Goal: Check status: Check status

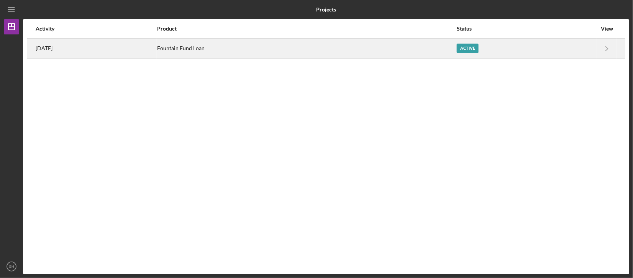
click at [203, 55] on div "Fountain Fund Loan" at bounding box center [306, 48] width 299 height 19
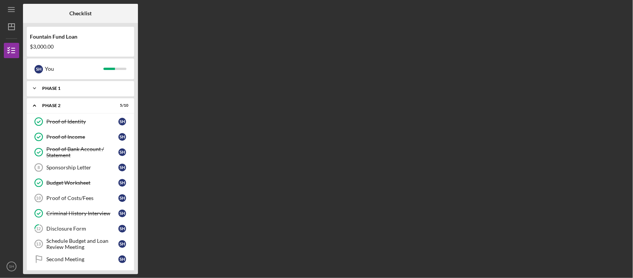
click at [61, 86] on div "Phase 1" at bounding box center [83, 88] width 82 height 5
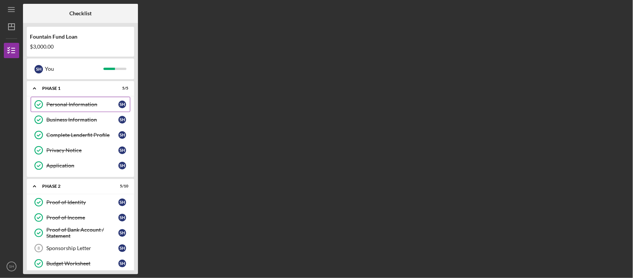
click at [76, 102] on div "Personal Information" at bounding box center [82, 104] width 72 height 6
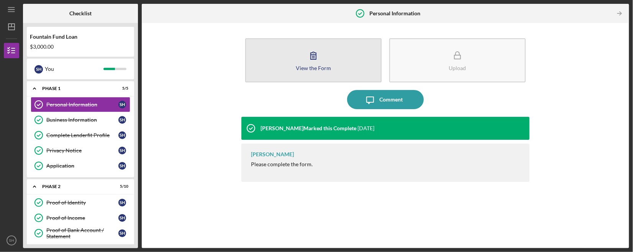
click at [304, 59] on button "View the Form Form" at bounding box center [313, 60] width 136 height 44
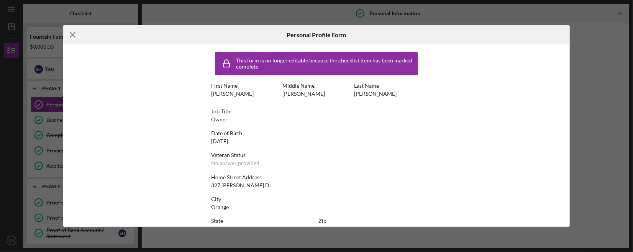
click at [68, 38] on icon "Icon/Menu Close" at bounding box center [72, 34] width 19 height 19
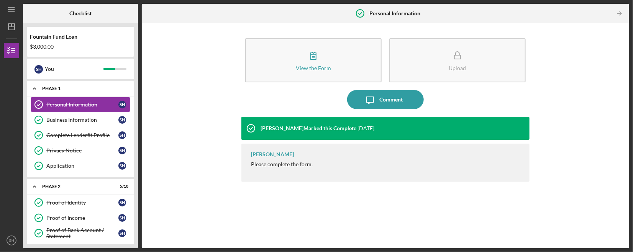
click at [55, 86] on div "Phase 1" at bounding box center [83, 88] width 82 height 5
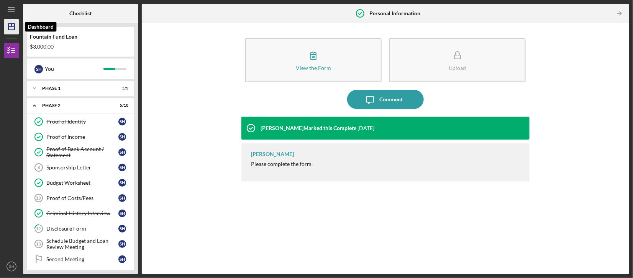
click at [14, 29] on polygon "button" at bounding box center [11, 27] width 6 height 6
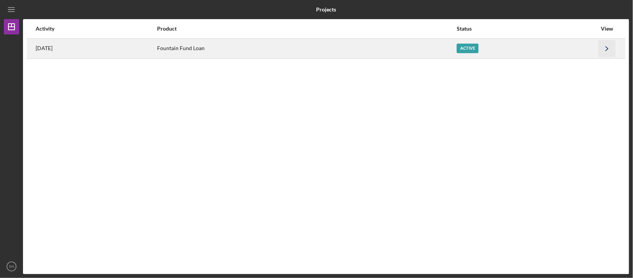
click at [610, 45] on icon "Icon/Navigate" at bounding box center [606, 48] width 17 height 17
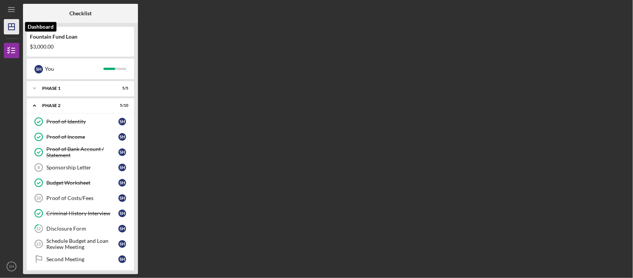
click at [8, 31] on icon "Icon/Dashboard" at bounding box center [11, 26] width 19 height 19
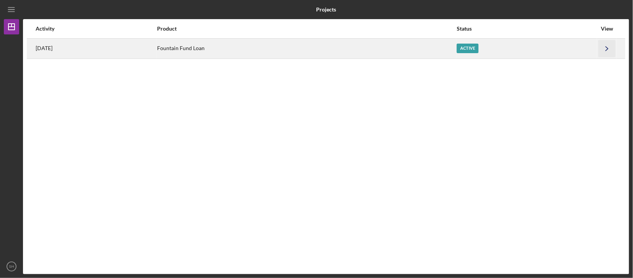
click at [605, 51] on icon "Icon/Navigate" at bounding box center [606, 48] width 17 height 17
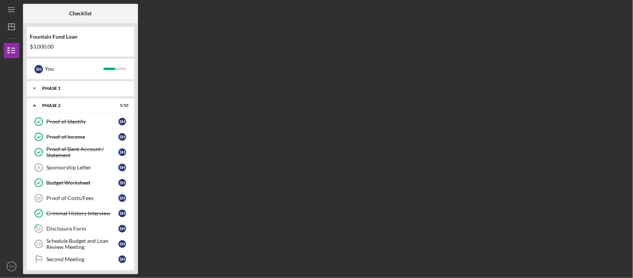
click at [32, 91] on icon "Icon/Expander" at bounding box center [34, 88] width 15 height 15
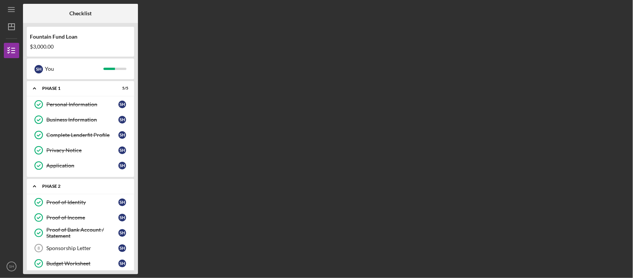
click at [33, 185] on icon "Icon/Expander" at bounding box center [34, 186] width 15 height 15
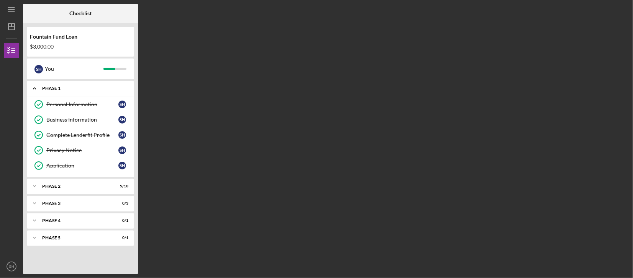
click at [31, 87] on icon "Icon/Expander" at bounding box center [34, 88] width 15 height 15
